Goal: Information Seeking & Learning: Understand process/instructions

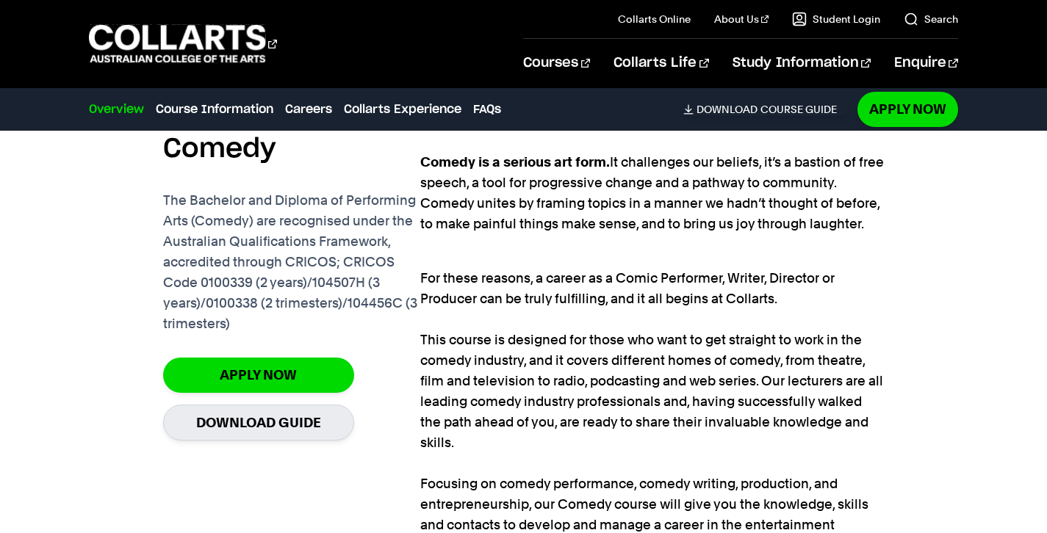
scroll to position [1002, 0]
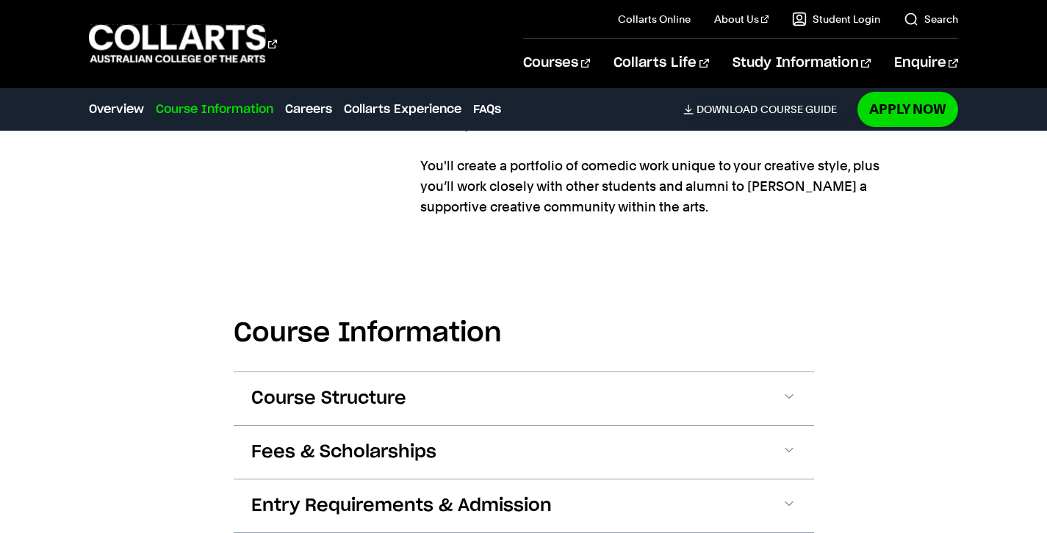
click at [533, 446] on button "Fees & Scholarships" at bounding box center [524, 452] width 581 height 53
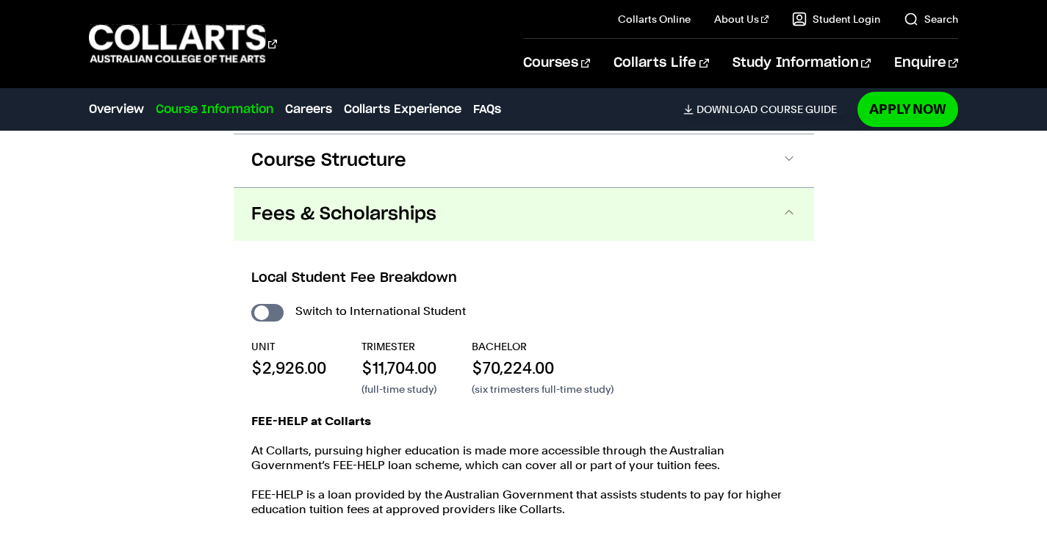
scroll to position [1694, 0]
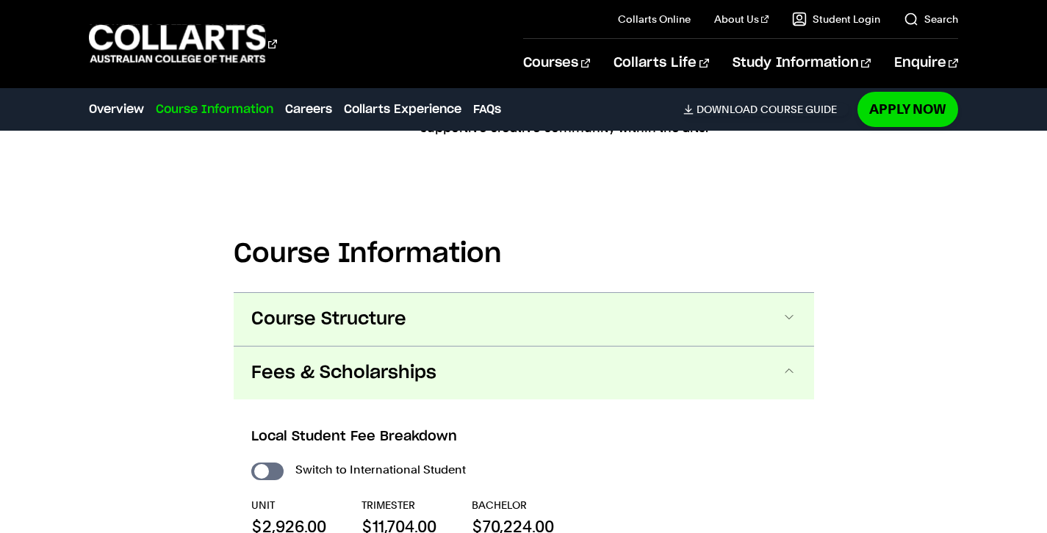
click at [347, 308] on span "Course Structure" at bounding box center [328, 320] width 155 height 24
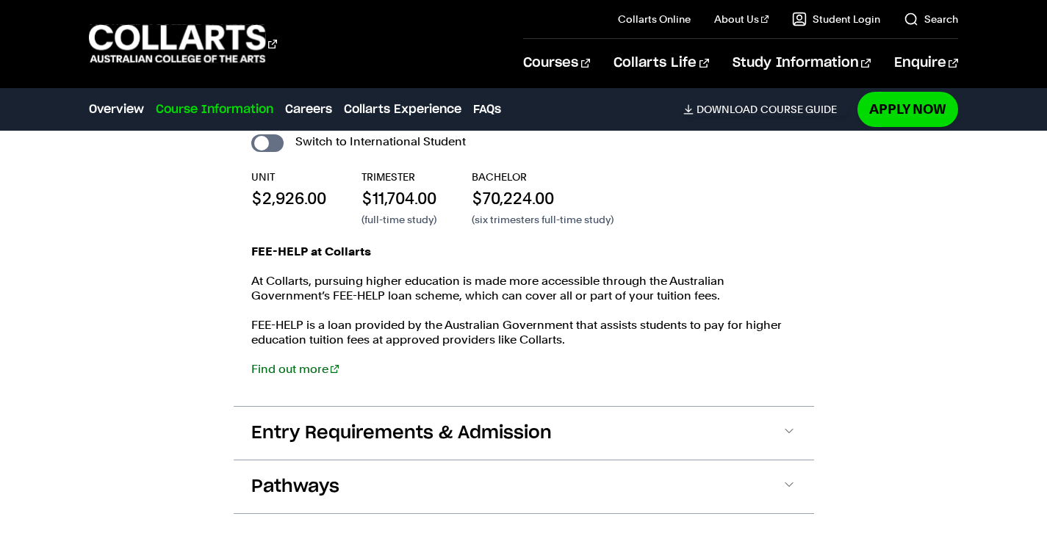
scroll to position [2786, 0]
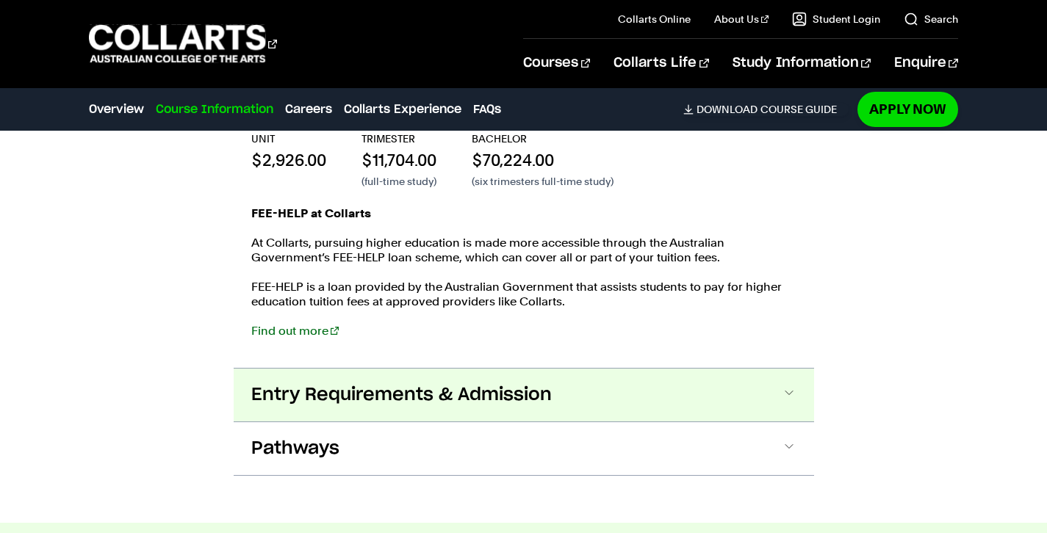
click at [373, 387] on button "Entry Requirements & Admission" at bounding box center [524, 395] width 581 height 53
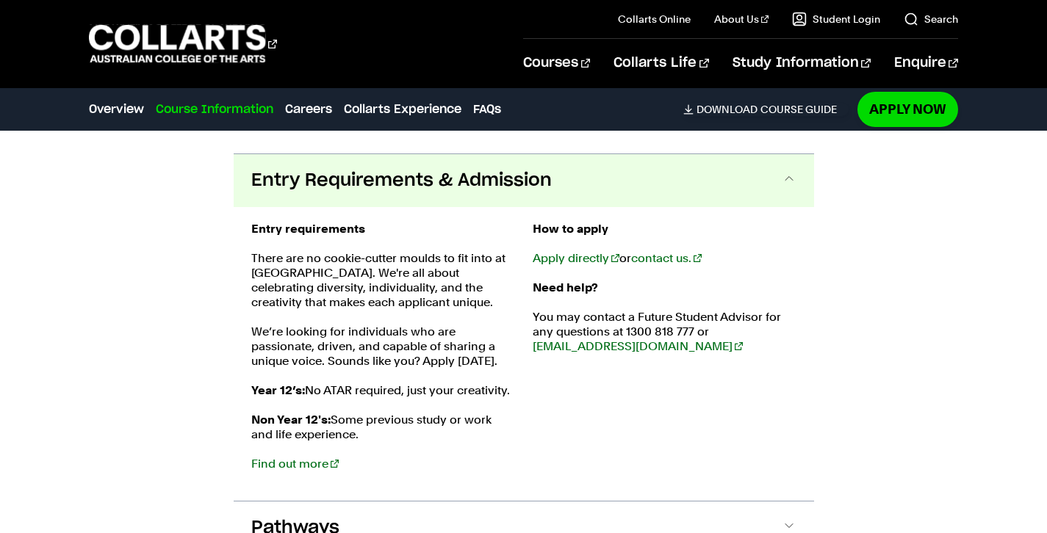
scroll to position [3002, 0]
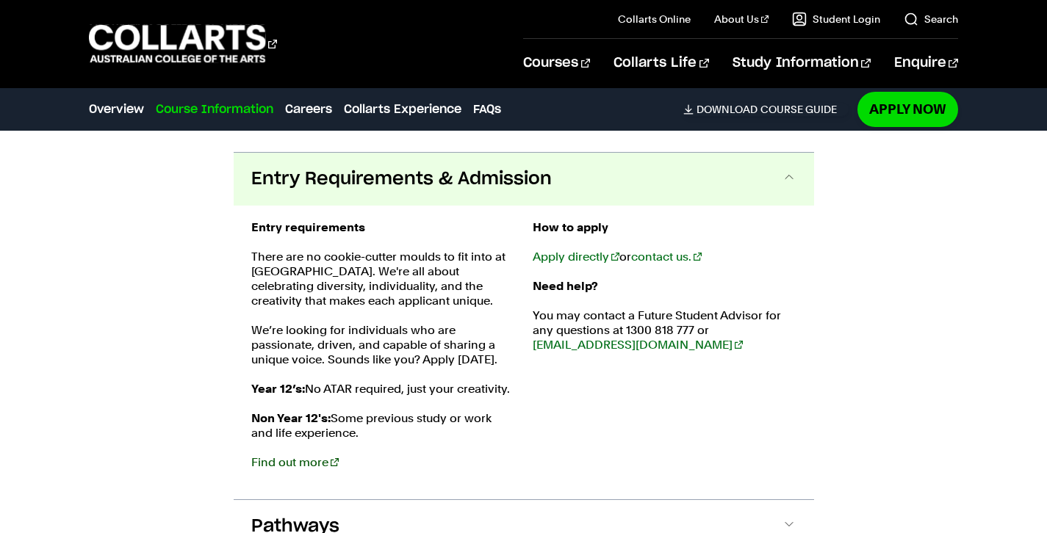
click at [315, 456] on link "Find out more" at bounding box center [294, 463] width 87 height 14
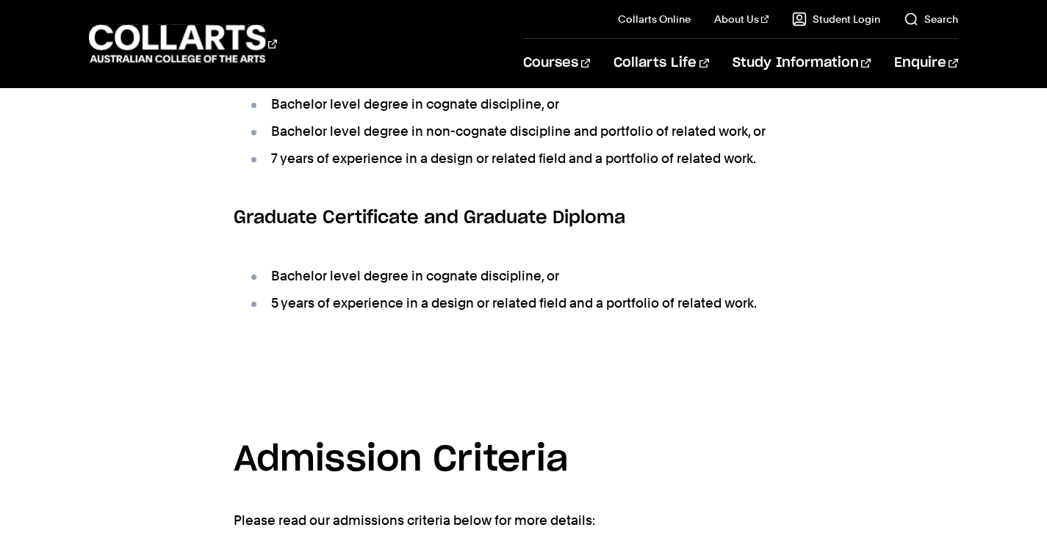
scroll to position [2067, 0]
